Goal: Check status: Check status

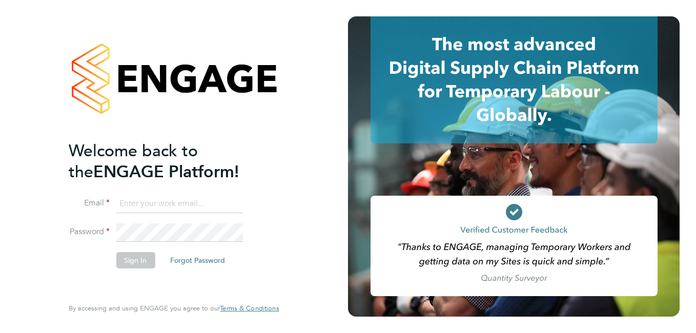
type input "[EMAIL_ADDRESS][DOMAIN_NAME]"
click at [136, 265] on button "Sign In" at bounding box center [135, 260] width 39 height 16
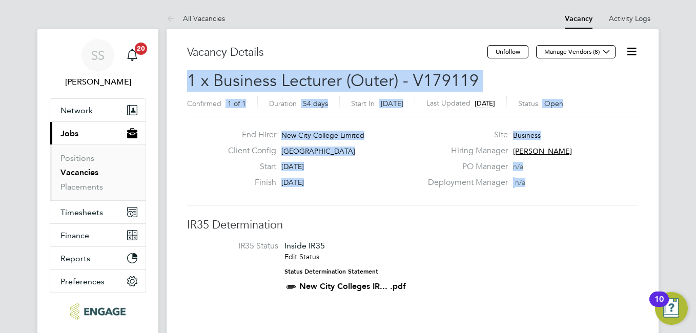
drag, startPoint x: 696, startPoint y: 61, endPoint x: 698, endPoint y: 133, distance: 72.3
click at [665, 300] on div "10" at bounding box center [659, 299] width 19 height 15
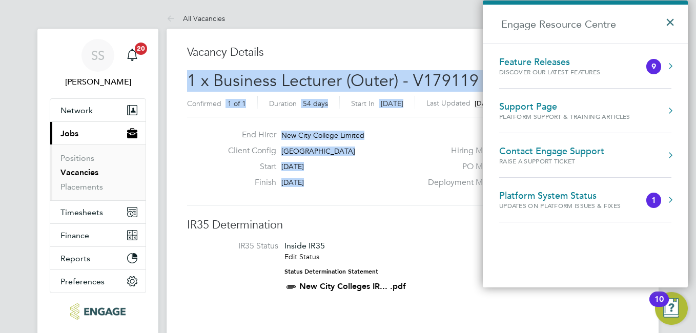
click at [668, 19] on button "×" at bounding box center [672, 19] width 15 height 23
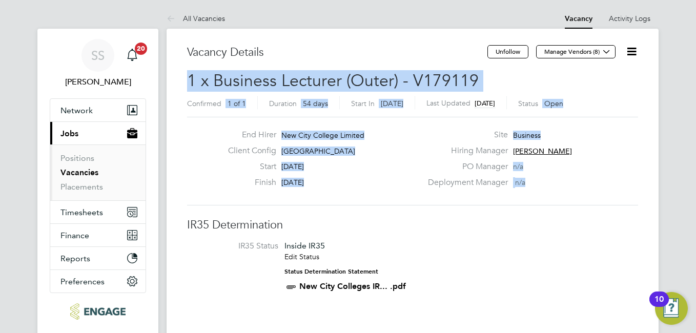
drag, startPoint x: 693, startPoint y: 64, endPoint x: 696, endPoint y: 131, distance: 66.7
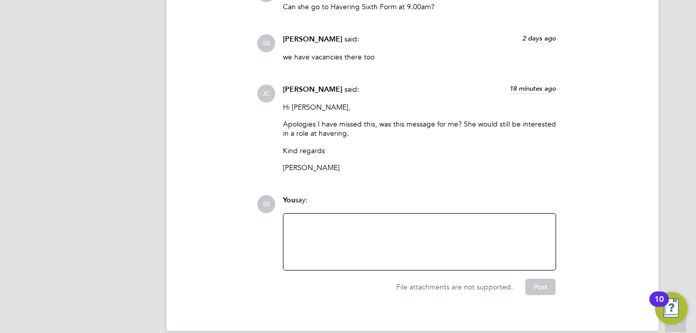
scroll to position [2293, 0]
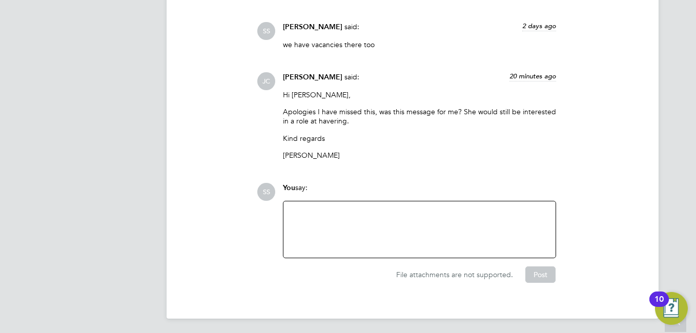
drag, startPoint x: 681, startPoint y: 206, endPoint x: 687, endPoint y: 213, distance: 8.7
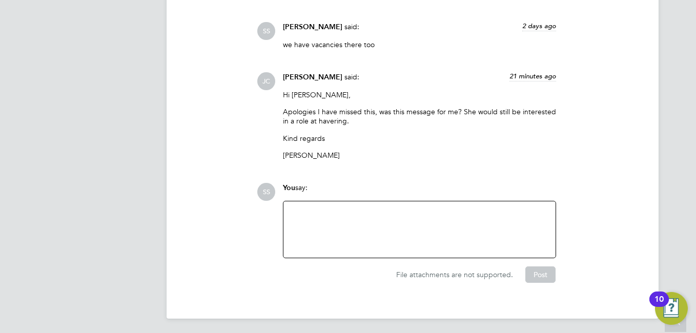
drag, startPoint x: 687, startPoint y: 213, endPoint x: 696, endPoint y: 226, distance: 15.5
